Goal: Task Accomplishment & Management: Manage account settings

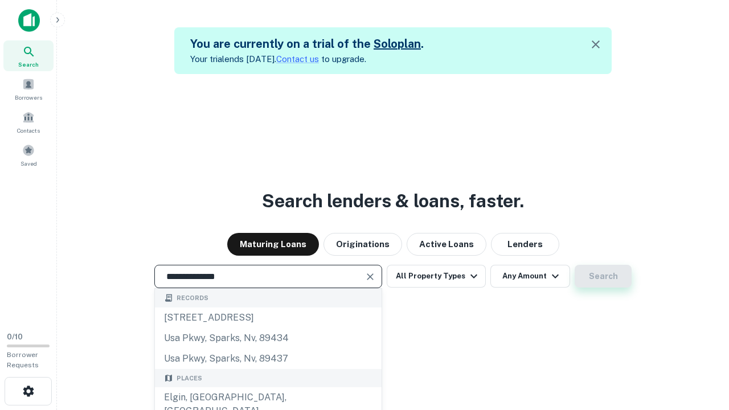
type input "**********"
click at [603, 276] on button "Search" at bounding box center [602, 276] width 57 height 23
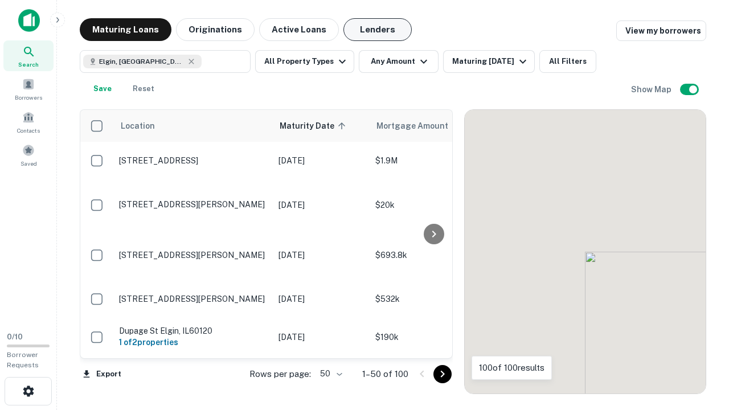
click at [377, 30] on button "Lenders" at bounding box center [377, 29] width 68 height 23
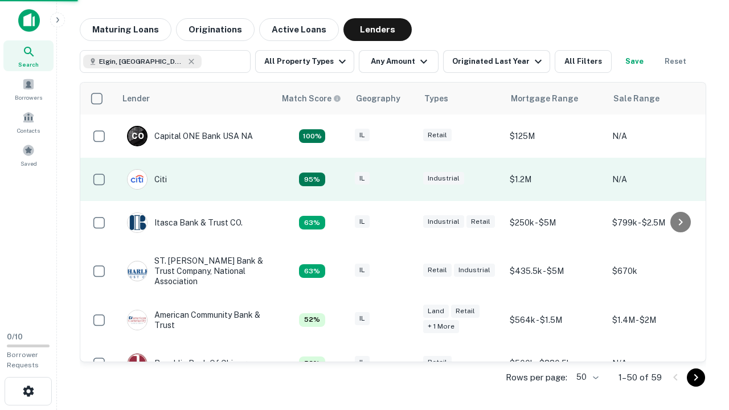
click at [404, 179] on div "IL" at bounding box center [383, 179] width 57 height 15
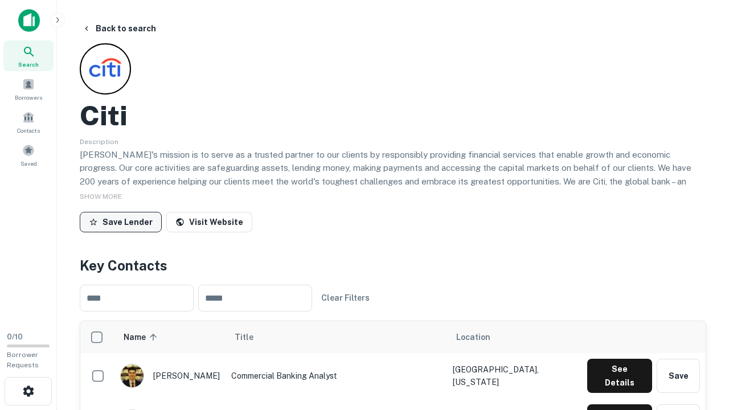
click at [121, 221] on button "Save Lender" at bounding box center [121, 222] width 82 height 20
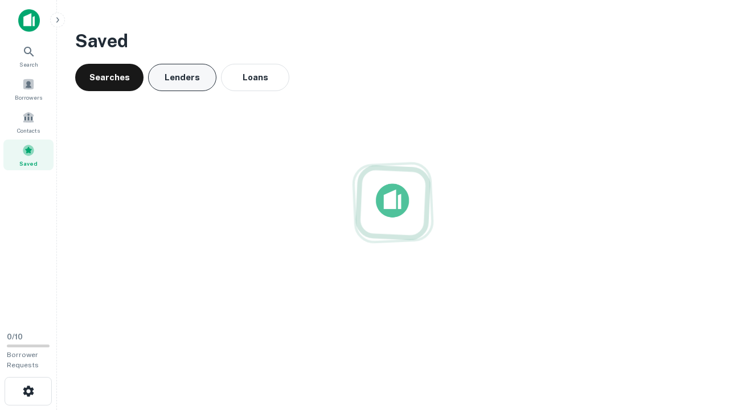
click at [182, 77] on button "Lenders" at bounding box center [182, 77] width 68 height 27
